Goal: Transaction & Acquisition: Purchase product/service

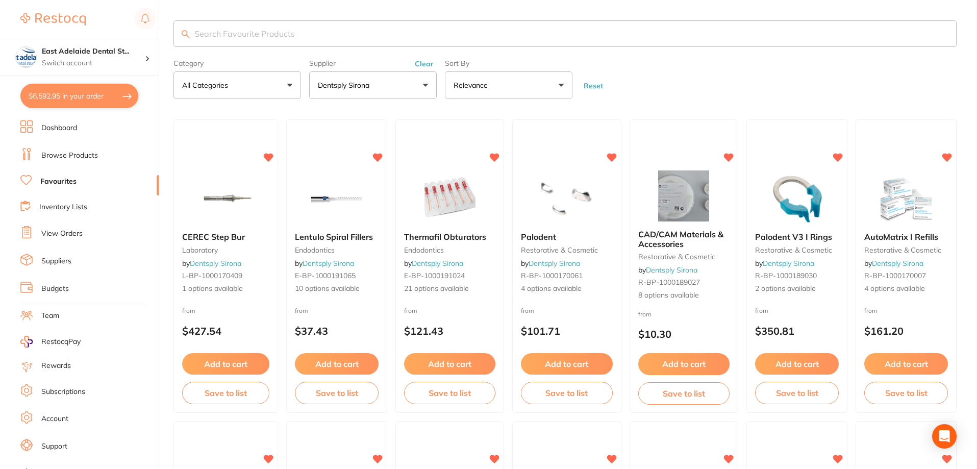
click at [81, 100] on button "$6,592.95 in your order" at bounding box center [79, 96] width 118 height 24
checkbox input "true"
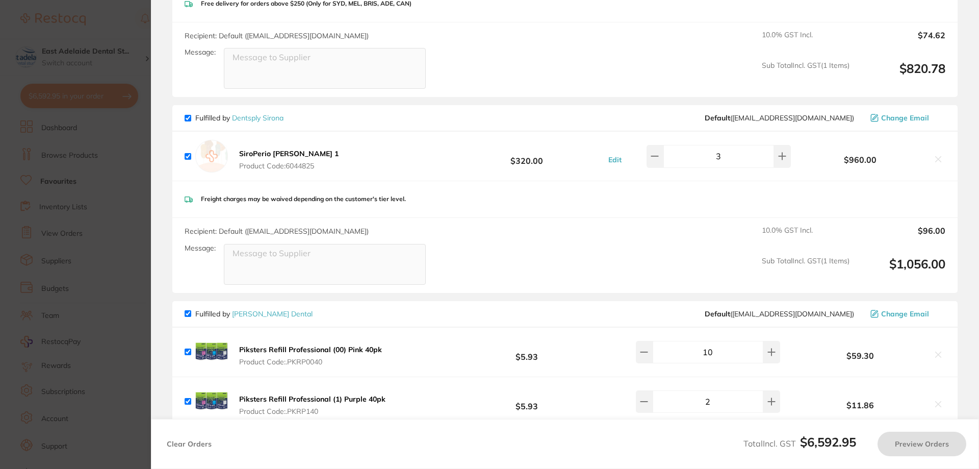
checkbox input "true"
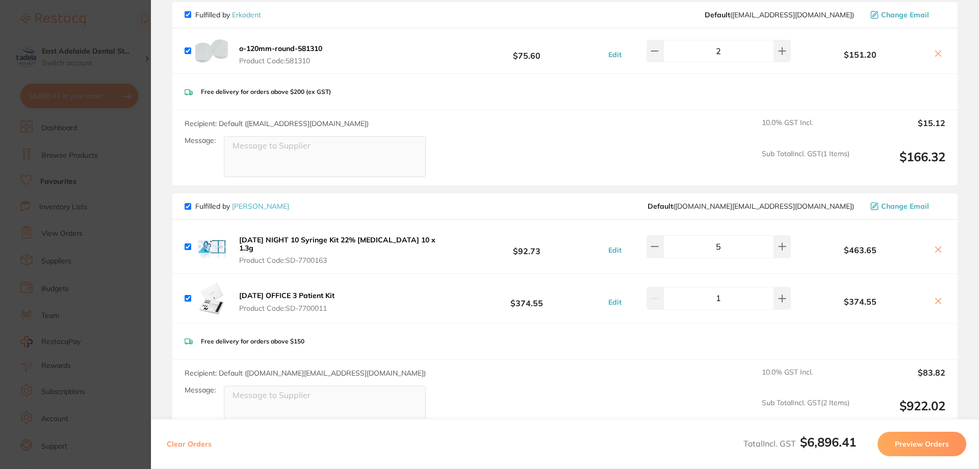
scroll to position [2618, 0]
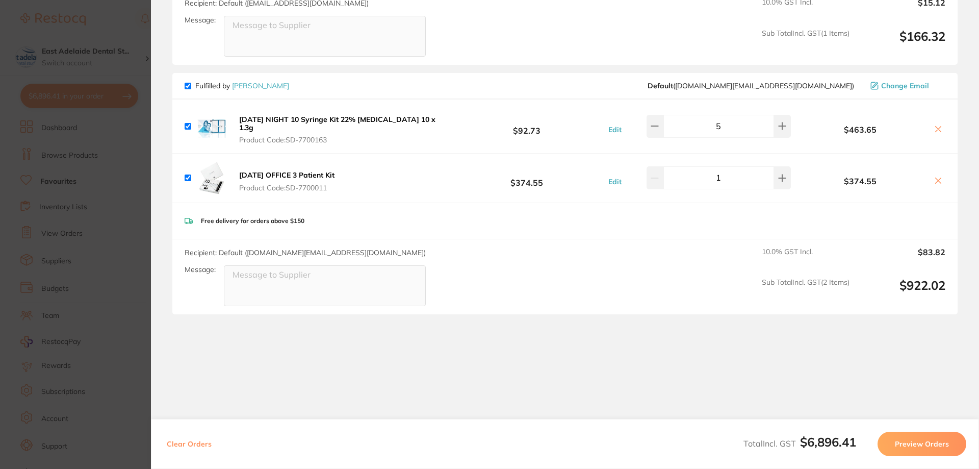
click at [931, 124] on button at bounding box center [938, 129] width 14 height 11
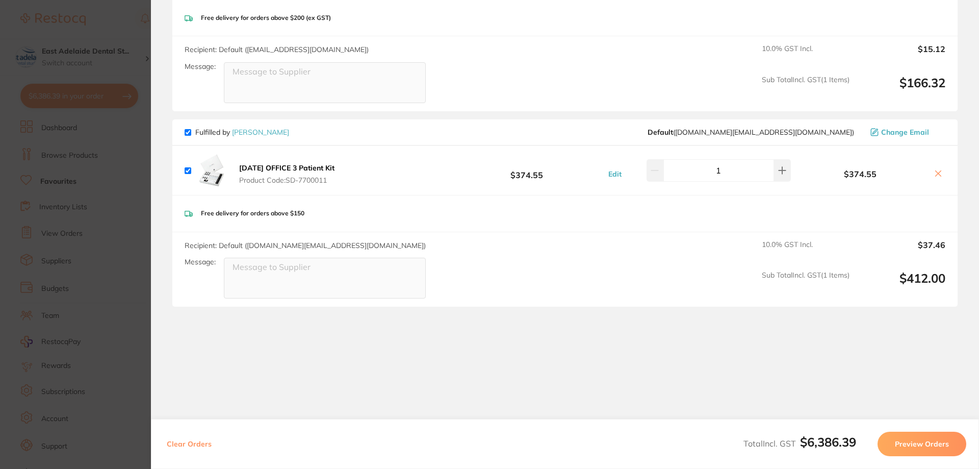
scroll to position [2564, 0]
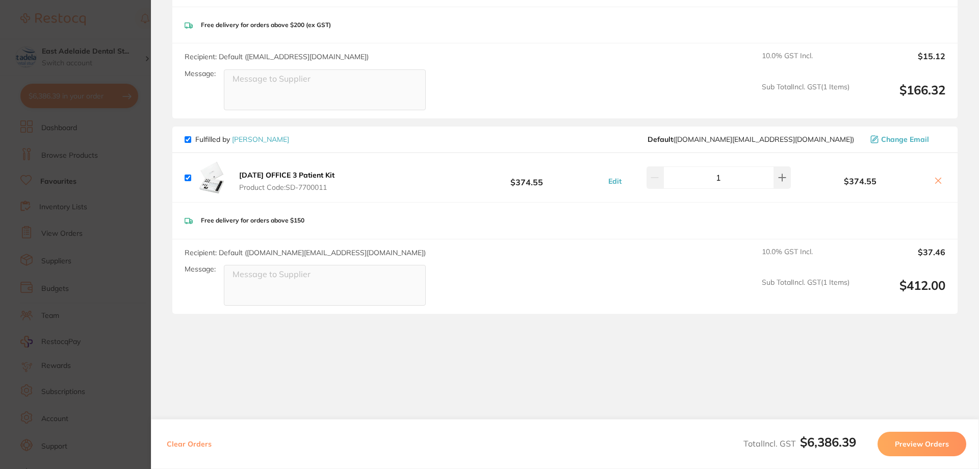
click at [941, 169] on div "$374.55" at bounding box center [870, 178] width 152 height 18
click at [937, 178] on icon at bounding box center [939, 181] width 6 height 6
checkbox input "false"
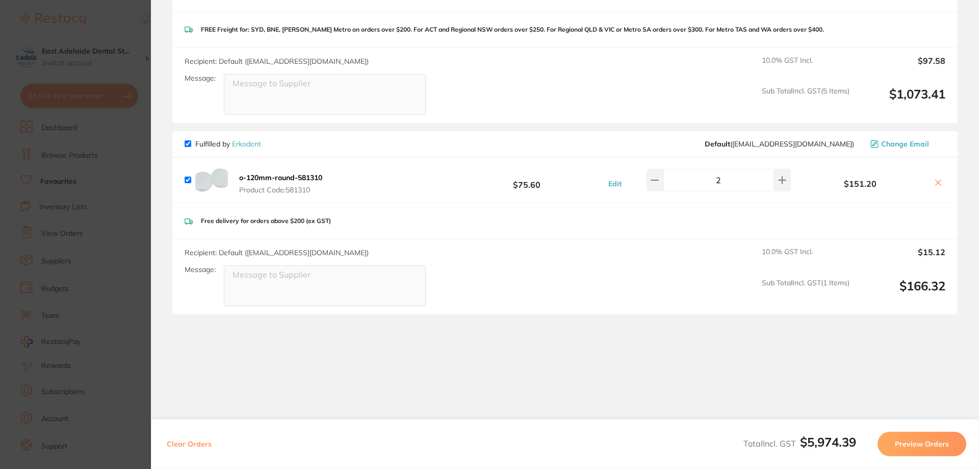
click at [114, 123] on section "Update RRP Set your pre negotiated price for this item. Item Agreed RRP (excl. …" at bounding box center [489, 234] width 979 height 469
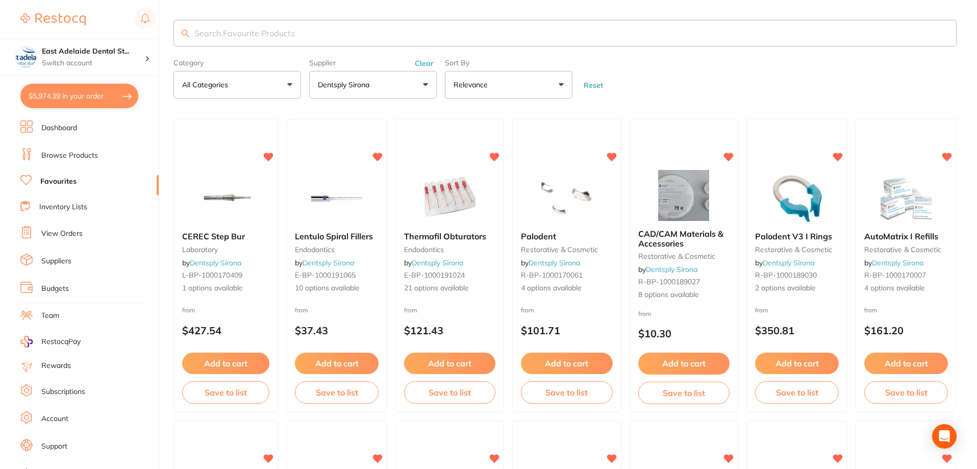
click at [70, 126] on link "Dashboard" at bounding box center [59, 128] width 36 height 10
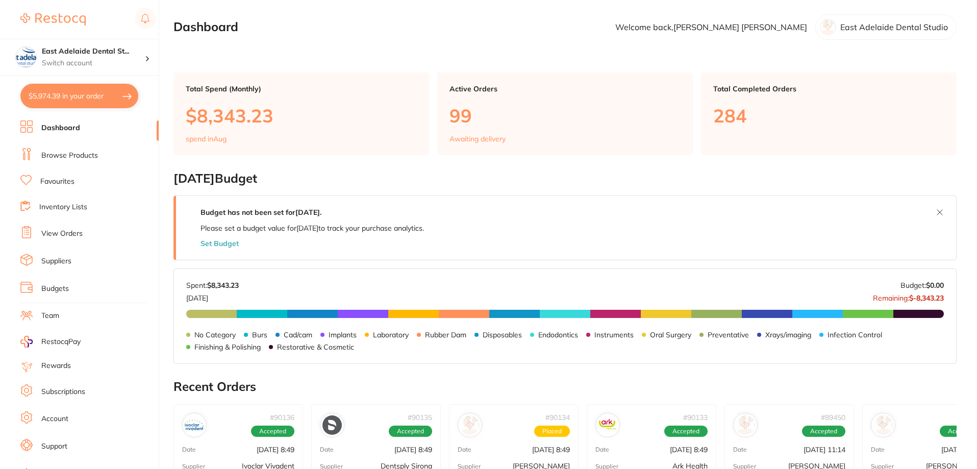
click at [61, 153] on link "Browse Products" at bounding box center [69, 155] width 57 height 10
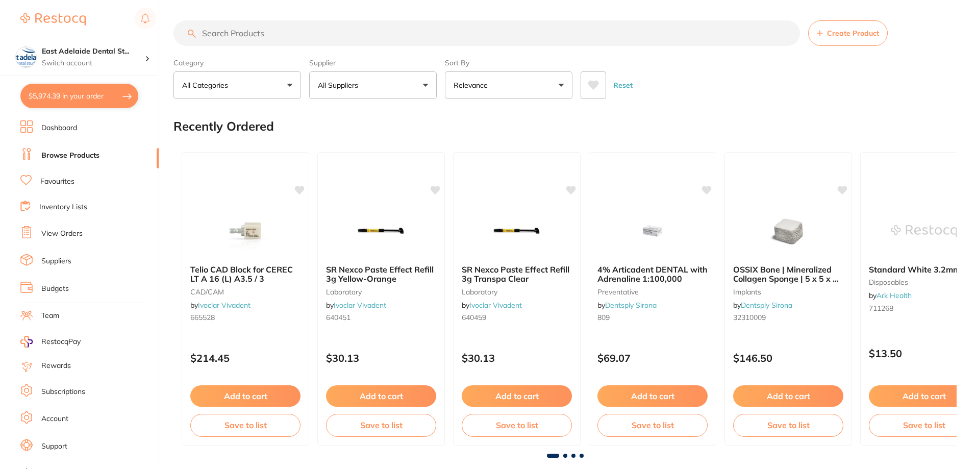
click at [330, 36] on input "search" at bounding box center [486, 33] width 626 height 26
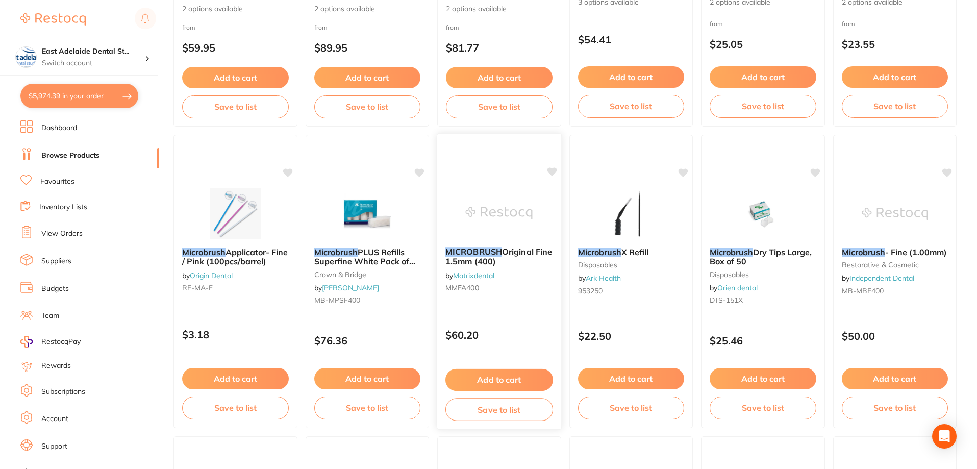
scroll to position [357, 0]
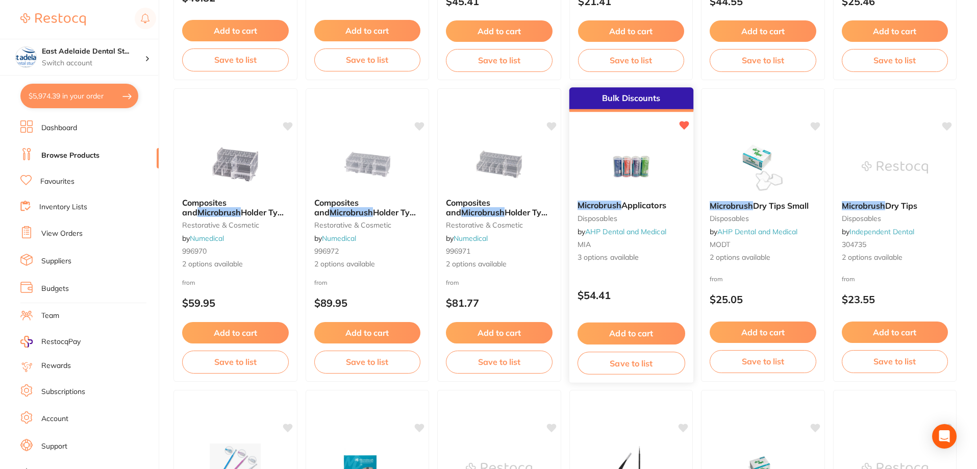
type input "microbrush"
drag, startPoint x: 652, startPoint y: 330, endPoint x: 654, endPoint y: 339, distance: 9.3
click at [652, 331] on button "Add to cart" at bounding box center [631, 331] width 107 height 21
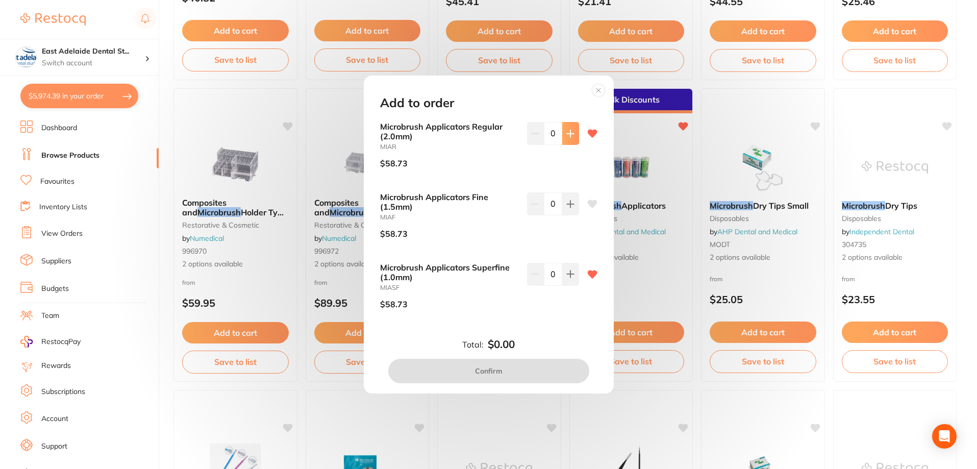
click at [568, 130] on icon at bounding box center [570, 133] width 7 height 7
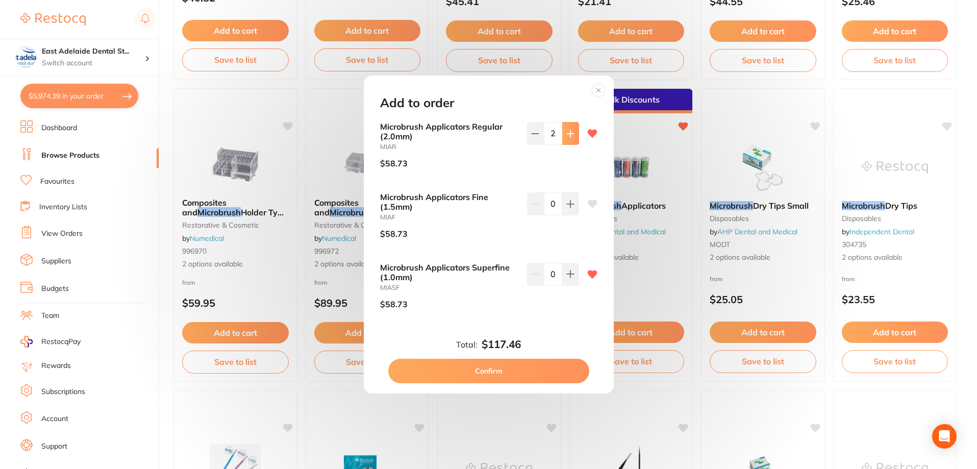
click at [568, 130] on icon at bounding box center [570, 133] width 7 height 7
click at [574, 137] on button at bounding box center [570, 133] width 17 height 22
type input "5"
click at [518, 370] on button "Confirm" at bounding box center [488, 371] width 201 height 24
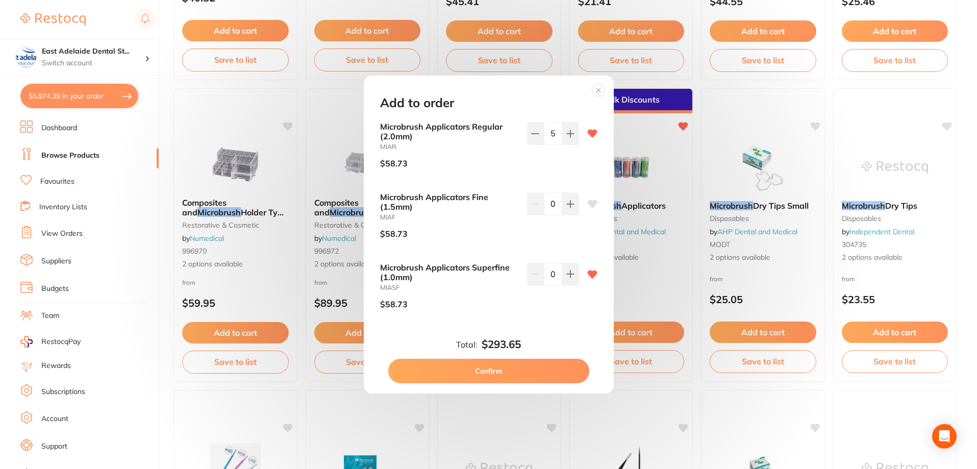
checkbox input "false"
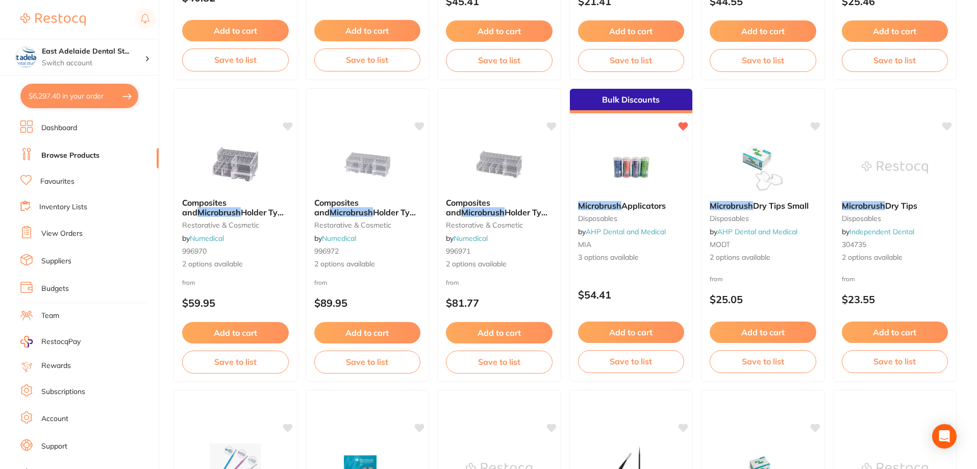
scroll to position [2418, 0]
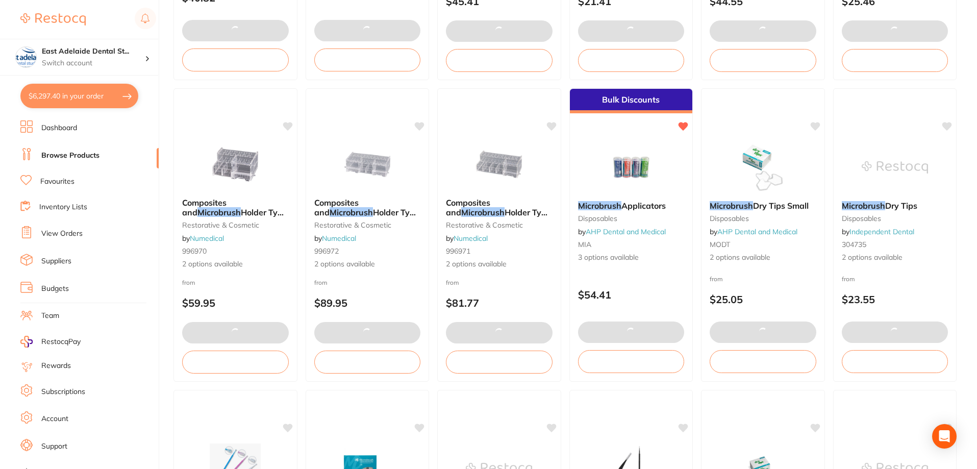
click at [79, 99] on button "$6,297.40 in your order" at bounding box center [79, 96] width 118 height 24
checkbox input "true"
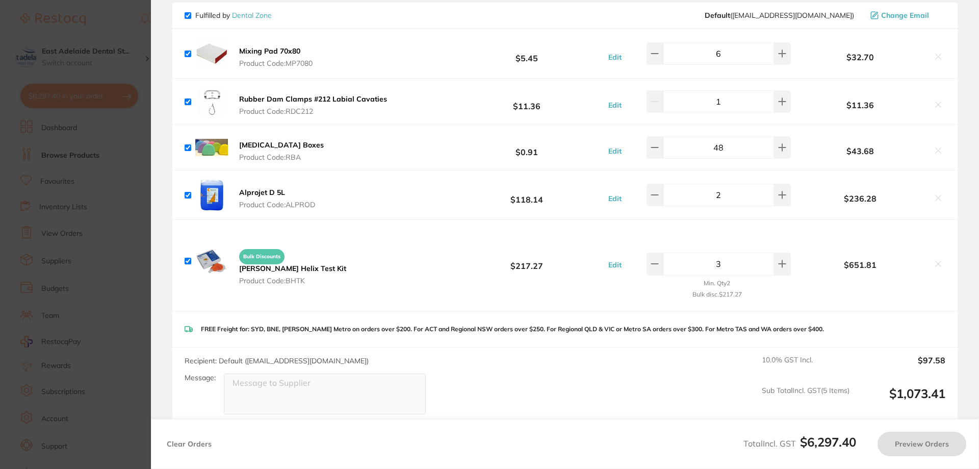
checkbox input "false"
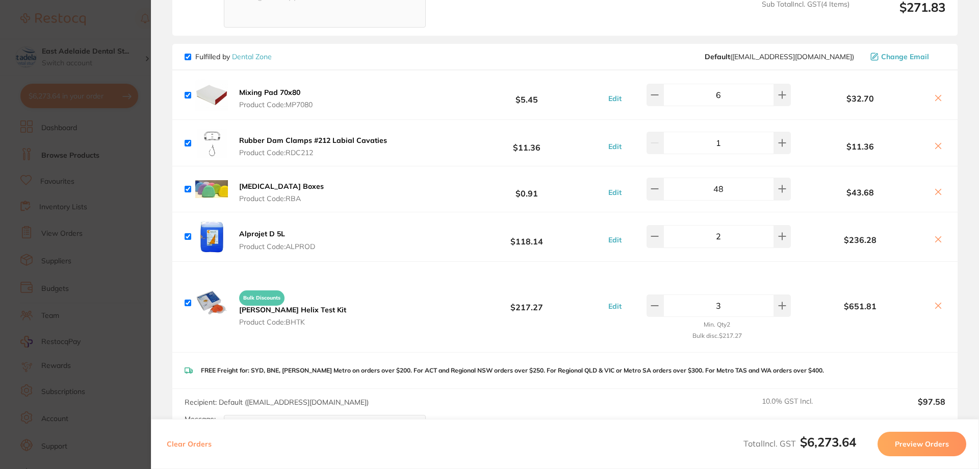
checkbox input "true"
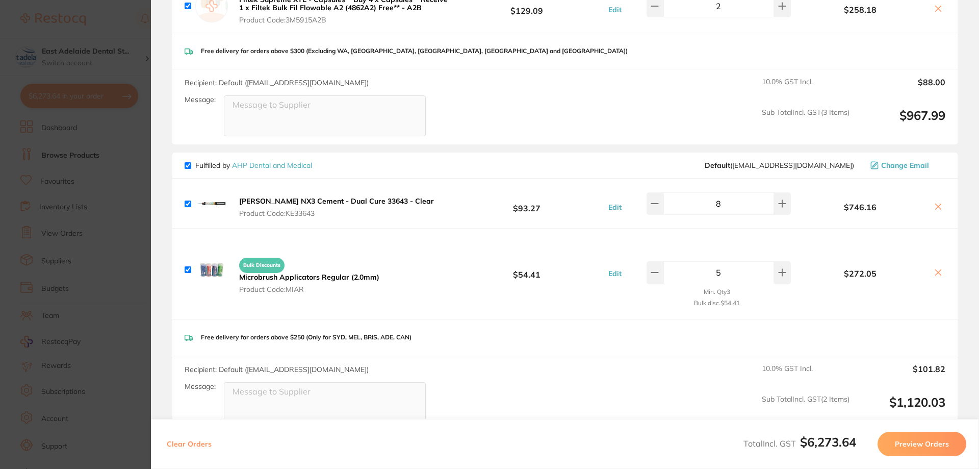
scroll to position [1235, 0]
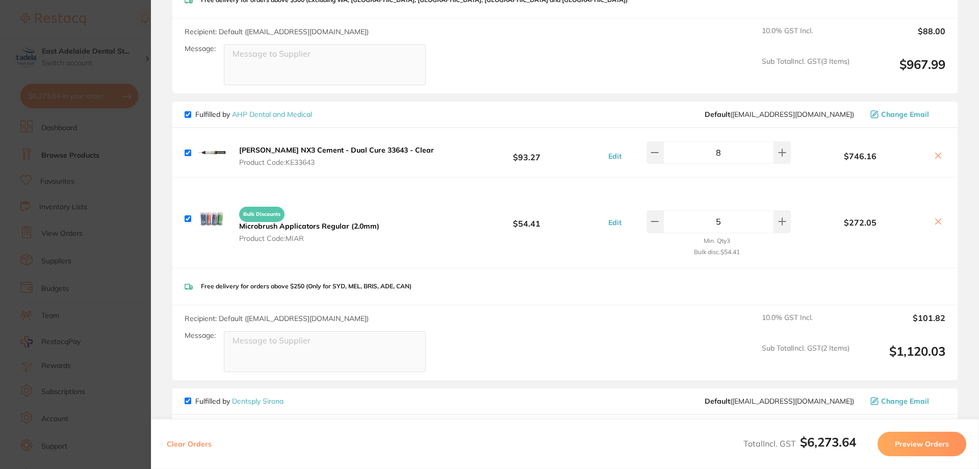
click at [108, 285] on section "Update RRP Set your pre negotiated price for this item. Item Agreed RRP (excl. …" at bounding box center [489, 234] width 979 height 469
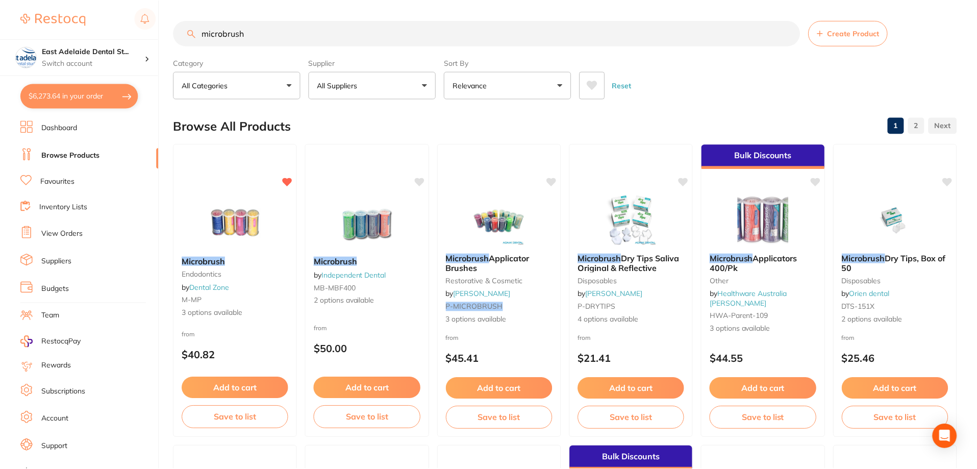
scroll to position [357, 0]
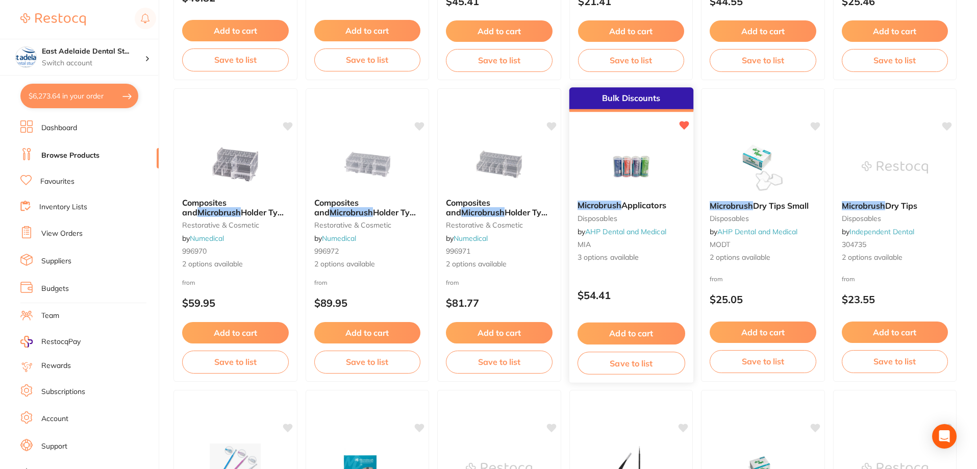
click at [666, 248] on small "MIA" at bounding box center [631, 244] width 108 height 8
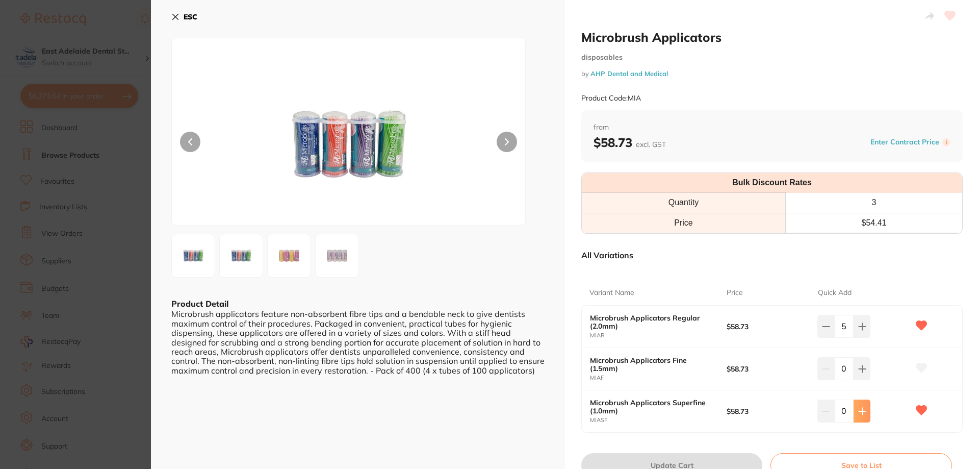
click at [863, 413] on icon at bounding box center [862, 411] width 8 height 8
type input "1"
click at [328, 262] on img at bounding box center [337, 255] width 37 height 37
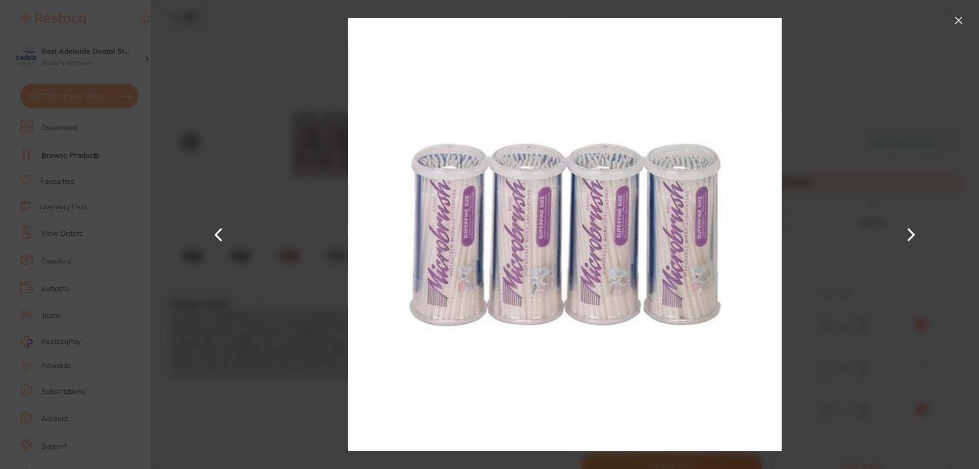
click at [108, 265] on section "Microbrush Applicators disposables by AHP Dental and Medical Product Code: MIA …" at bounding box center [489, 234] width 979 height 469
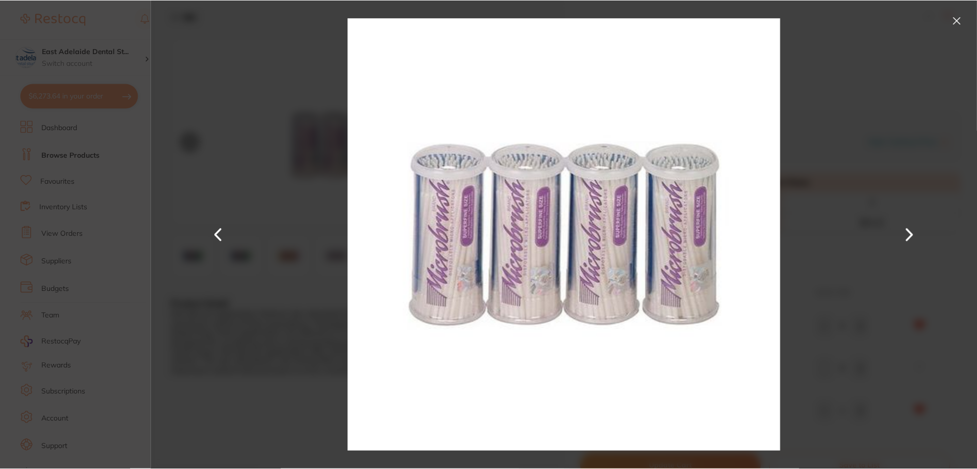
scroll to position [357, 0]
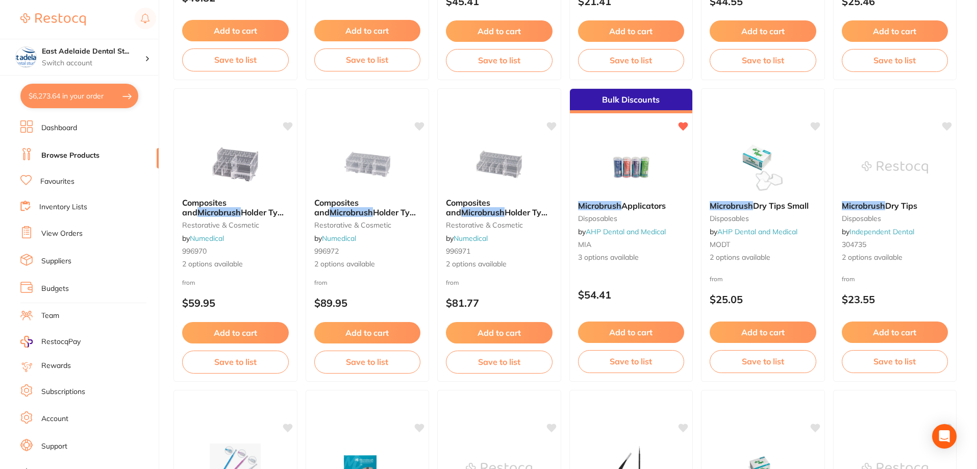
click at [655, 326] on button "Add to cart" at bounding box center [631, 331] width 107 height 21
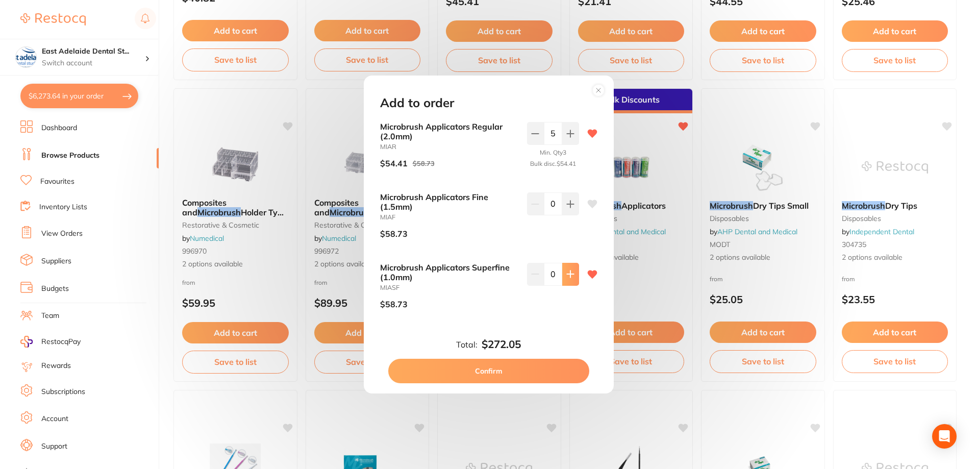
click at [573, 276] on button at bounding box center [570, 274] width 17 height 22
click at [567, 274] on icon at bounding box center [570, 274] width 7 height 7
type input "2"
click at [553, 381] on button "Confirm" at bounding box center [488, 371] width 201 height 24
checkbox input "false"
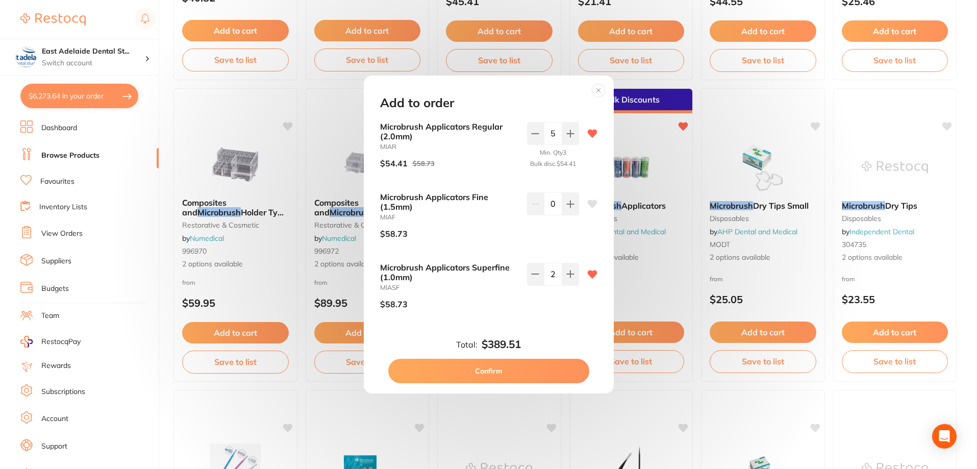
checkbox input "false"
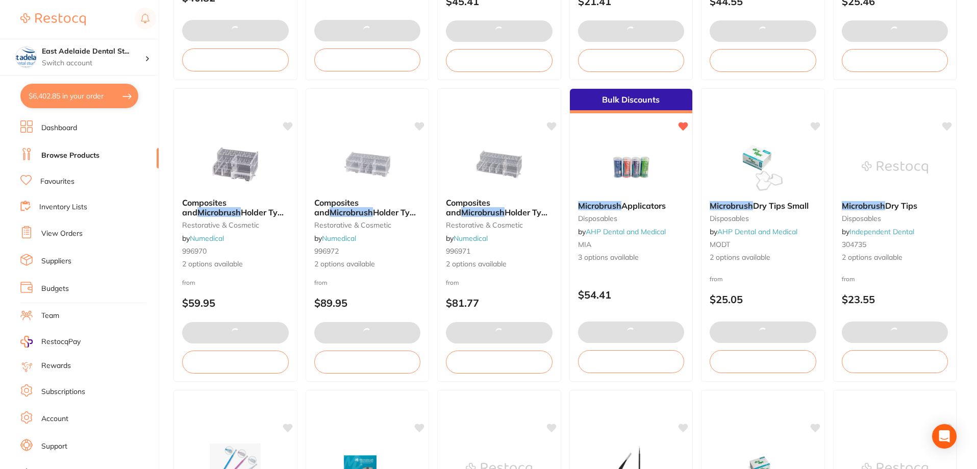
click at [65, 121] on li "Dashboard" at bounding box center [89, 127] width 138 height 15
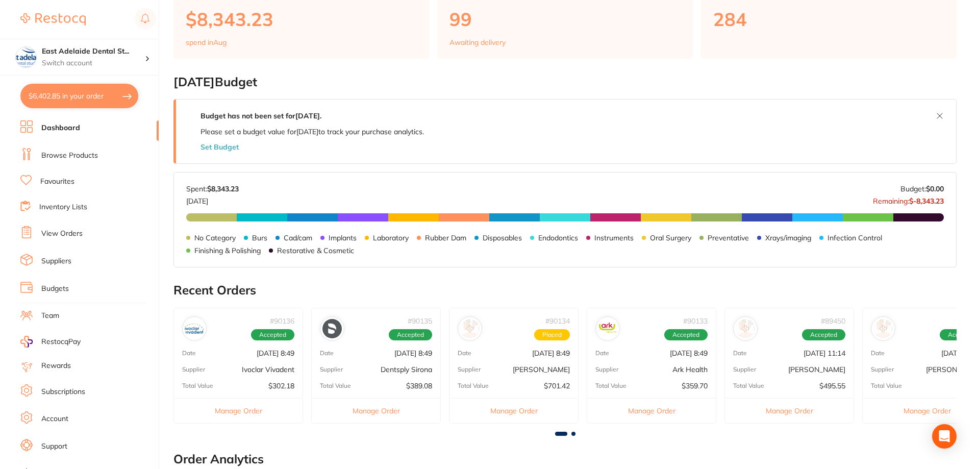
scroll to position [102, 0]
